Goal: Check status: Check status

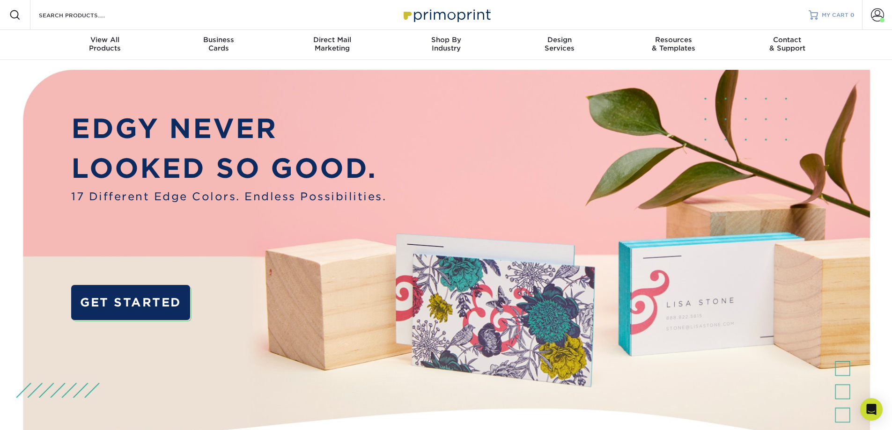
click at [839, 15] on span "MY CART" at bounding box center [835, 15] width 27 height 8
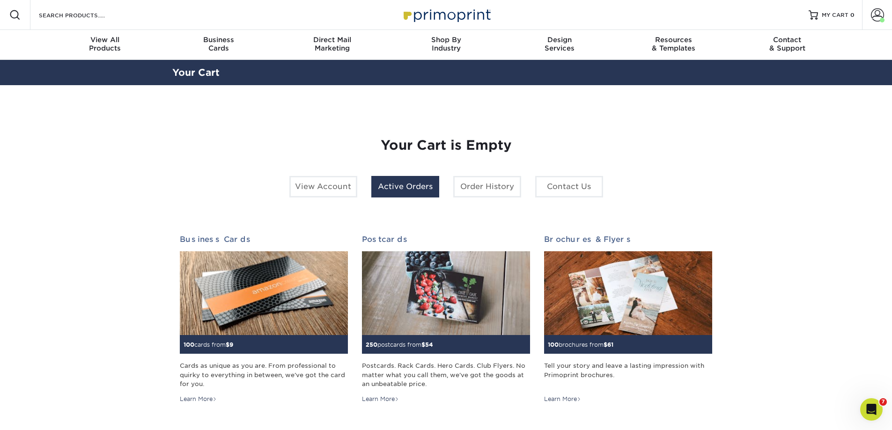
click at [408, 185] on link "Active Orders" at bounding box center [405, 187] width 68 height 22
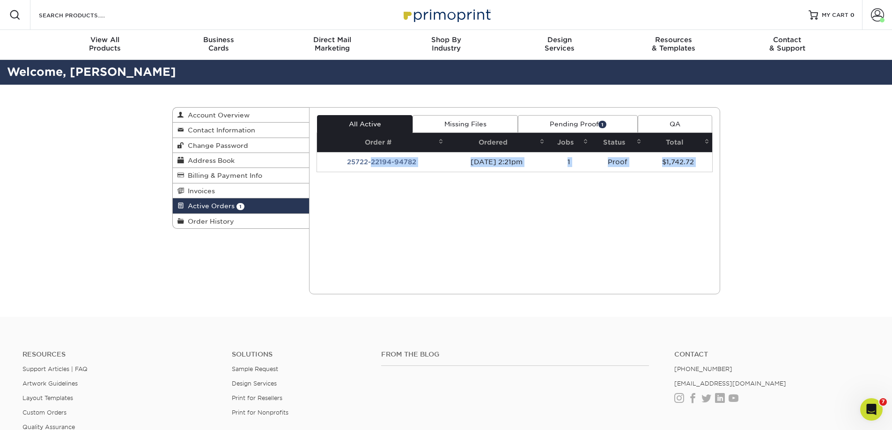
drag, startPoint x: 367, startPoint y: 163, endPoint x: 432, endPoint y: 184, distance: 68.6
click at [423, 184] on div "Current Orders 1 Active 0 Missing Files" at bounding box center [514, 200] width 411 height 187
click at [605, 123] on span "1" at bounding box center [603, 124] width 8 height 7
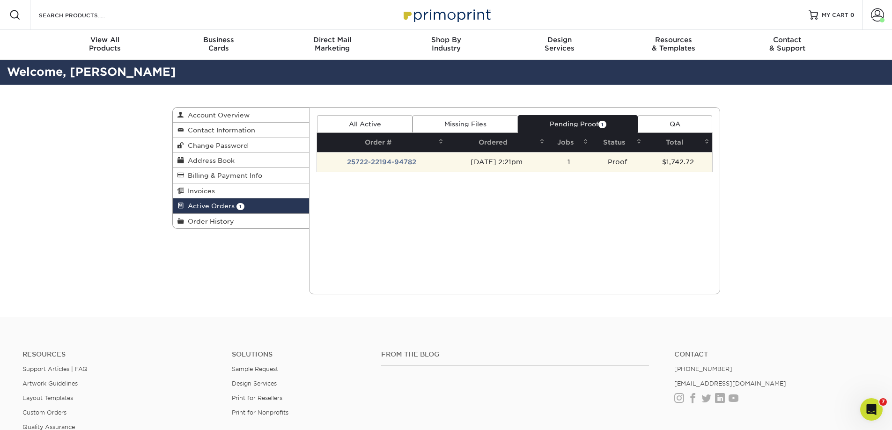
click at [357, 159] on td "25722-22194-94782" at bounding box center [381, 162] width 129 height 20
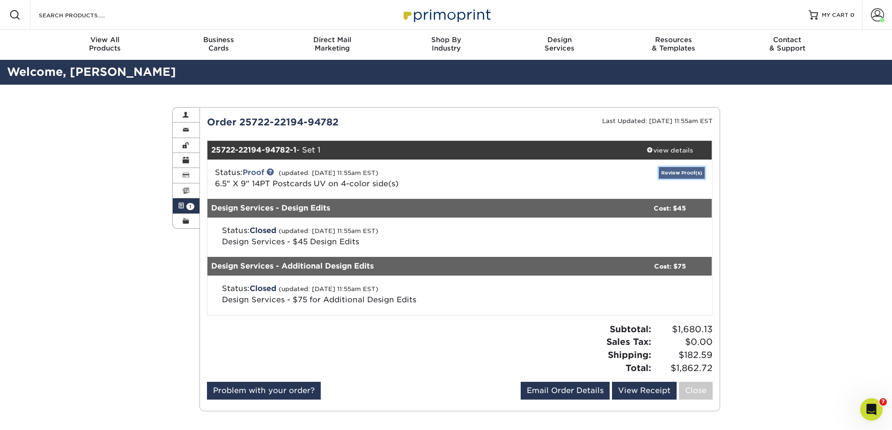
click at [667, 171] on link "Review Proof(s)" at bounding box center [682, 173] width 46 height 12
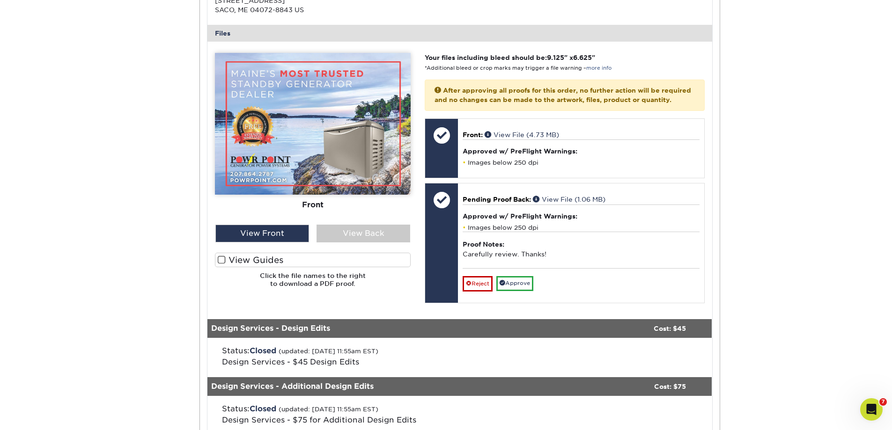
scroll to position [375, 0]
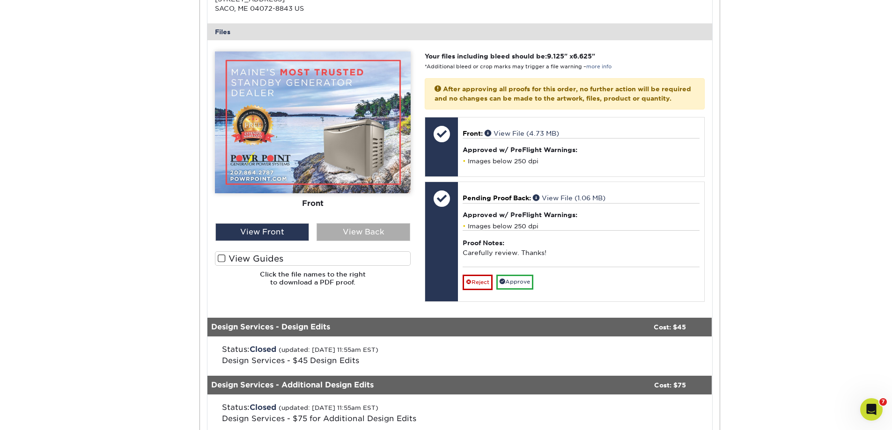
click at [350, 231] on div "View Back" at bounding box center [364, 232] width 94 height 18
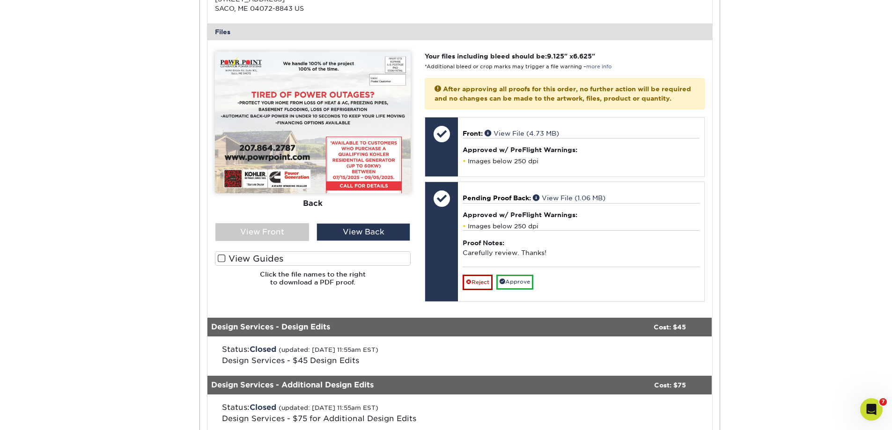
click at [372, 158] on img at bounding box center [313, 123] width 196 height 142
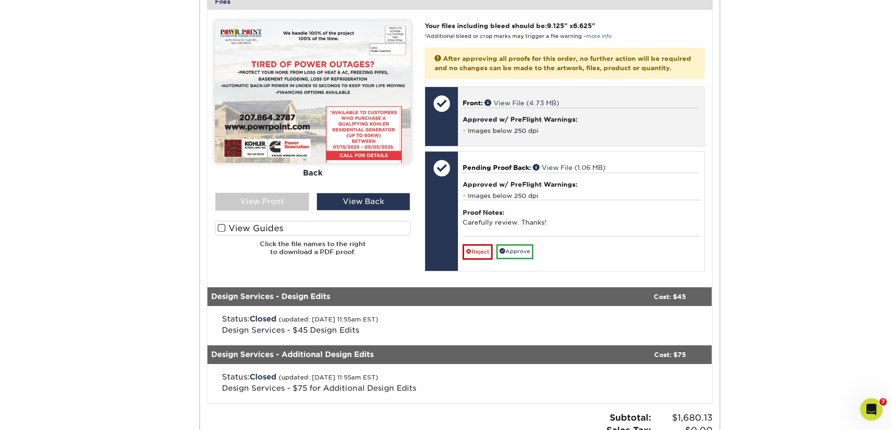
scroll to position [422, 0]
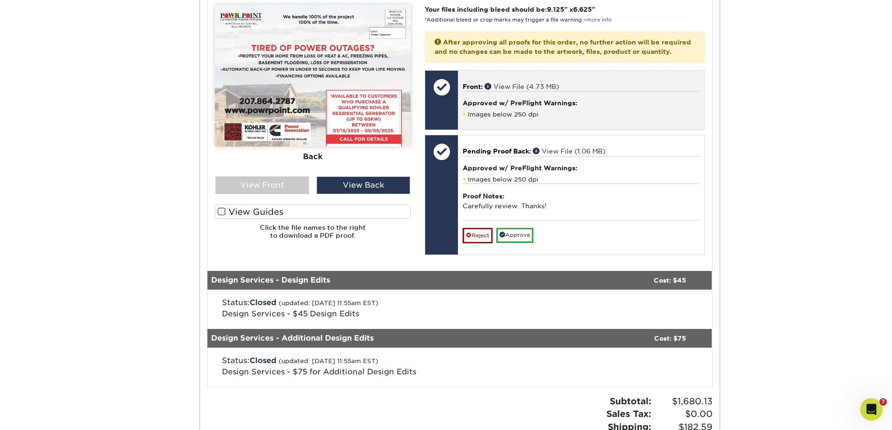
click at [485, 107] on h4 "Approved w/ PreFlight Warnings:" at bounding box center [581, 102] width 237 height 7
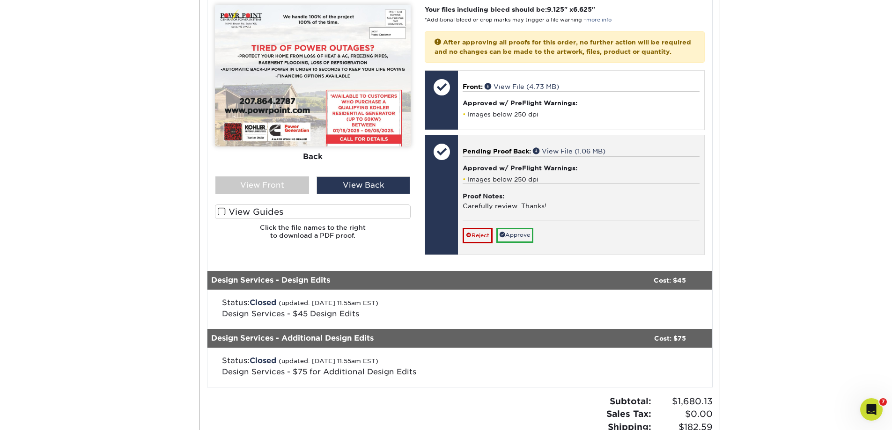
click at [478, 172] on h4 "Approved w/ PreFlight Warnings:" at bounding box center [581, 167] width 237 height 7
click at [483, 243] on link "Reject" at bounding box center [478, 235] width 30 height 15
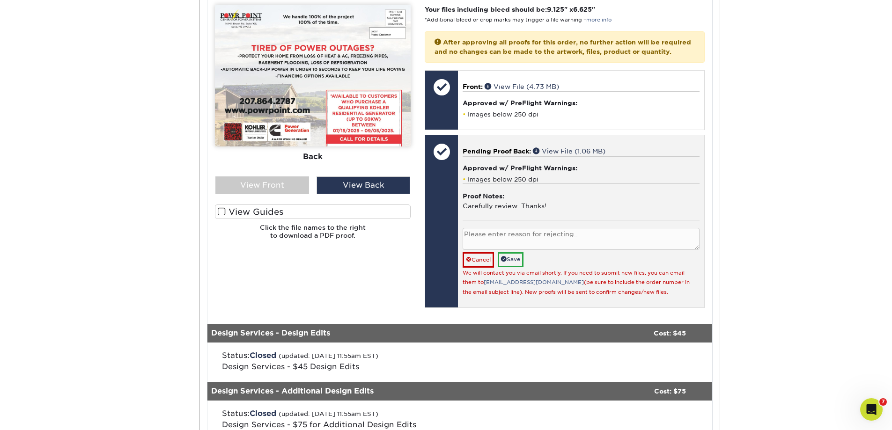
click at [513, 249] on textarea at bounding box center [581, 239] width 237 height 22
click at [579, 156] on p "Pending Proof Back: View File (1.06 MB)" at bounding box center [581, 151] width 237 height 9
click at [577, 155] on link "View File (1.06 MB)" at bounding box center [569, 151] width 73 height 7
click at [540, 247] on textarea at bounding box center [581, 239] width 237 height 22
type textarea "email sent with changes"
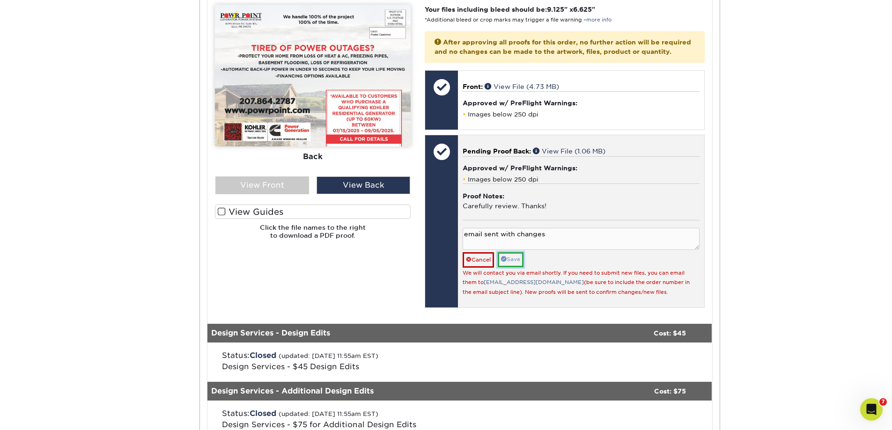
click at [519, 267] on link "Save" at bounding box center [511, 259] width 26 height 15
